Goal: Book appointment/travel/reservation

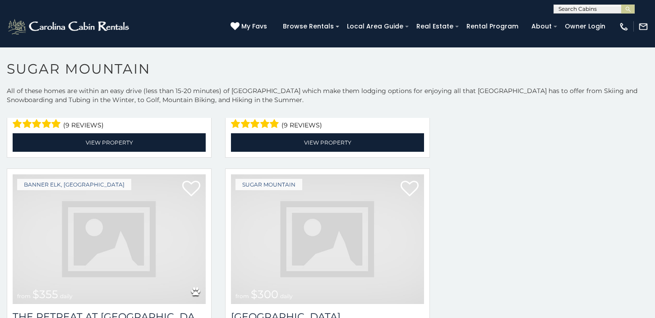
scroll to position [1251, 0]
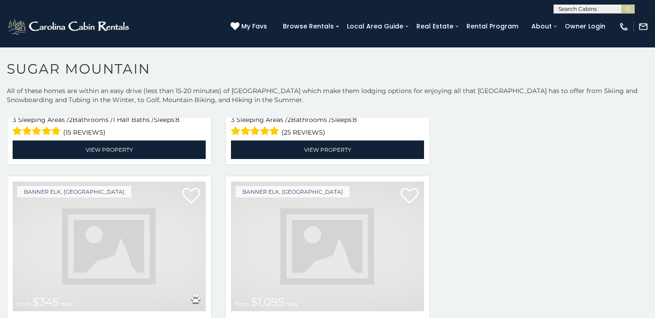
click at [115, 198] on img at bounding box center [109, 245] width 193 height 129
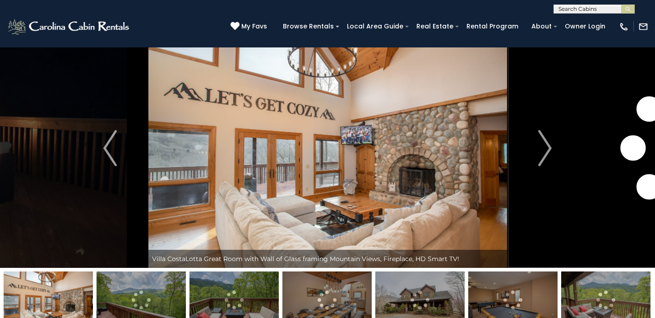
scroll to position [32, 0]
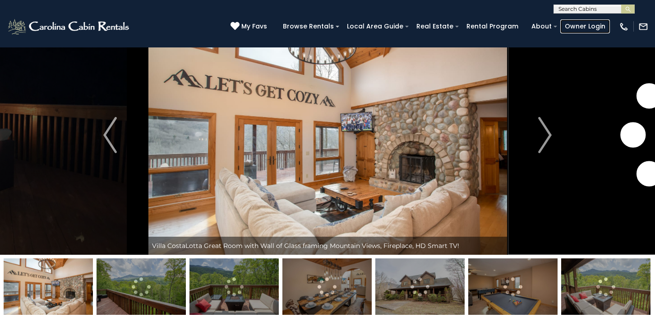
click at [610, 23] on link "Owner Login" at bounding box center [585, 26] width 50 height 14
